Goal: Task Accomplishment & Management: Complete application form

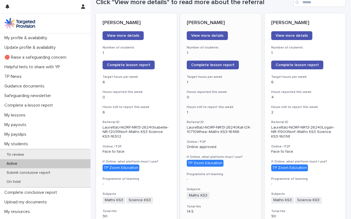
scroll to position [91, 0]
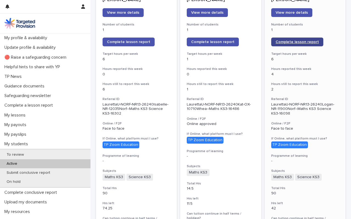
click at [303, 41] on span "Complete lesson report" at bounding box center [297, 42] width 43 height 4
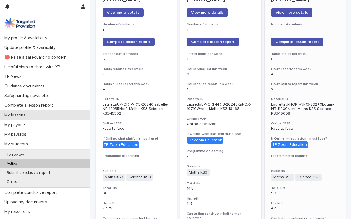
click at [15, 115] on p "My lessons" at bounding box center [16, 115] width 28 height 5
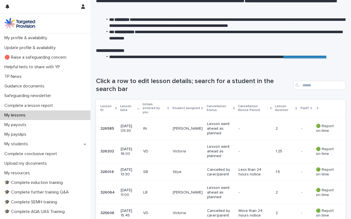
scroll to position [41, 0]
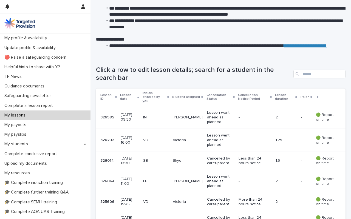
click at [157, 115] on p "IN" at bounding box center [155, 117] width 25 height 5
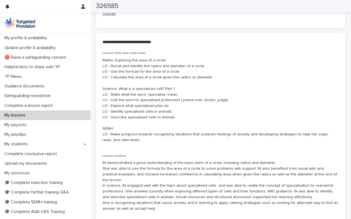
scroll to position [293, 0]
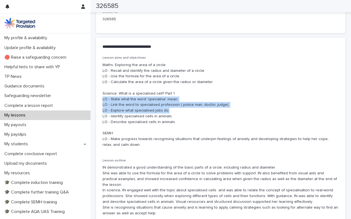
drag, startPoint x: 103, startPoint y: 97, endPoint x: 172, endPoint y: 112, distance: 70.3
click at [172, 112] on p "Maths: Exploring the area of a circle LO - Recall and identify the radius and d…" at bounding box center [221, 105] width 236 height 86
copy p "LO - State what the word 'specialise' mean. LO - Link the word to specialised p…"
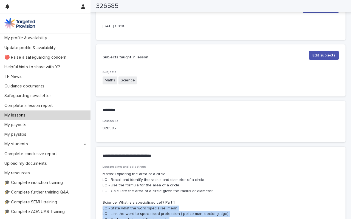
scroll to position [0, 0]
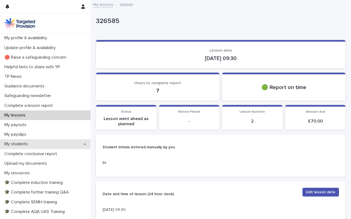
click at [19, 144] on p "My students" at bounding box center [17, 143] width 30 height 5
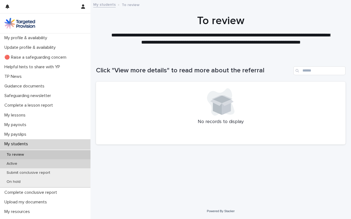
click at [12, 163] on p "Active" at bounding box center [11, 163] width 19 height 5
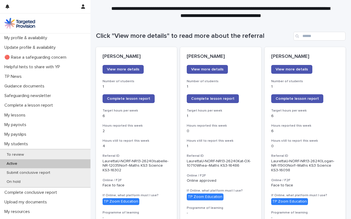
scroll to position [41, 0]
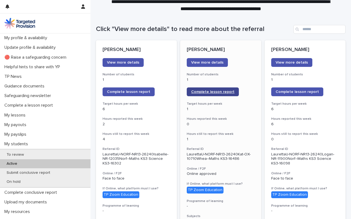
click at [216, 91] on span "Complete lesson report" at bounding box center [212, 92] width 43 height 4
